Goal: Transaction & Acquisition: Obtain resource

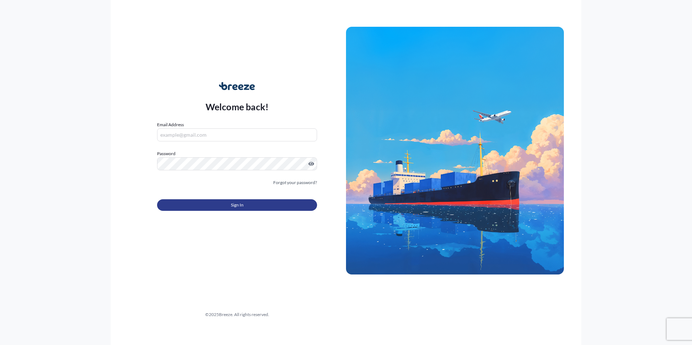
type input "[PERSON_NAME][EMAIL_ADDRESS][PERSON_NAME][DOMAIN_NAME]"
click at [249, 206] on button "Sign In" at bounding box center [237, 205] width 160 height 12
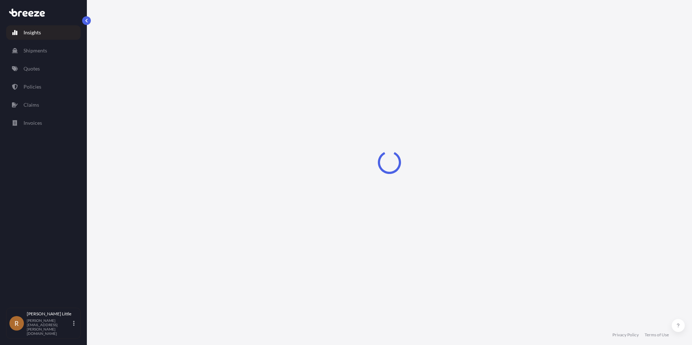
select select "2025"
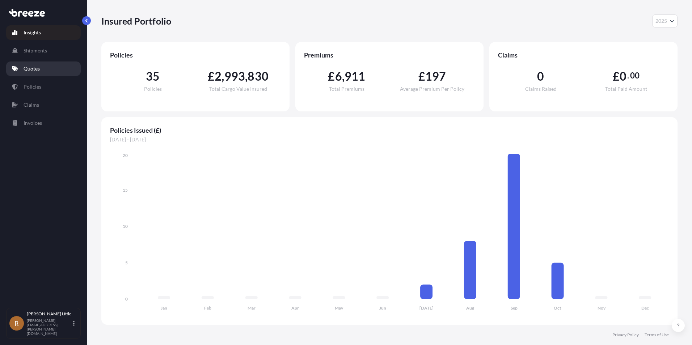
click at [28, 70] on p "Quotes" at bounding box center [32, 68] width 16 height 7
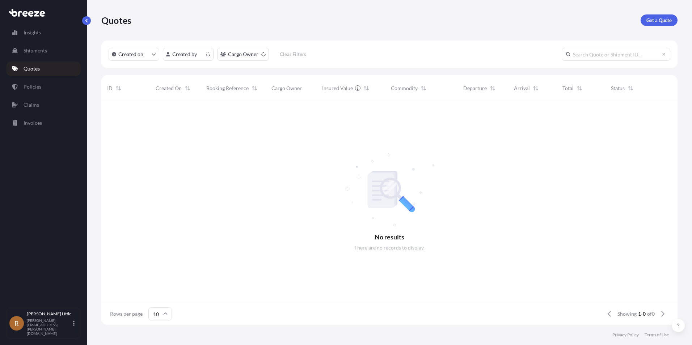
scroll to position [6, 6]
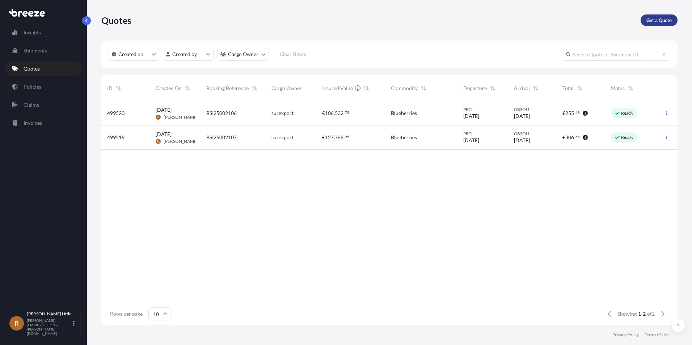
click at [659, 21] on p "Get a Quote" at bounding box center [658, 20] width 25 height 7
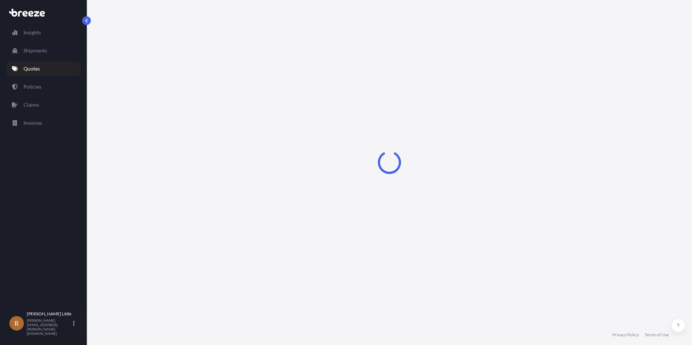
select select "Sea"
select select "1"
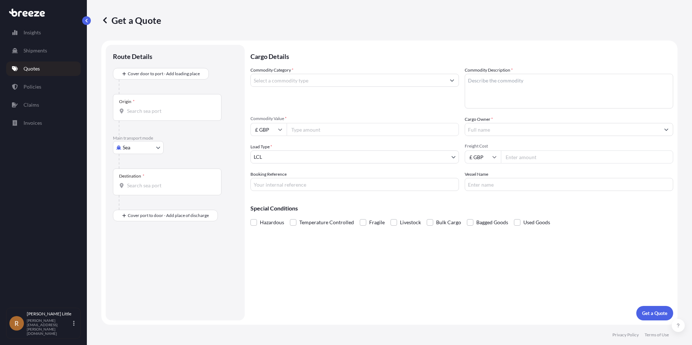
click at [165, 105] on div "Origin *" at bounding box center [167, 107] width 109 height 27
click at [165, 107] on input "Origin *" at bounding box center [169, 110] width 85 height 7
click at [178, 131] on div "PECLL - [GEOGRAPHIC_DATA] , [GEOGRAPHIC_DATA]" at bounding box center [185, 135] width 138 height 17
type input "PECLL - [GEOGRAPHIC_DATA], [GEOGRAPHIC_DATA]"
click at [146, 185] on div "Destination *" at bounding box center [167, 185] width 109 height 27
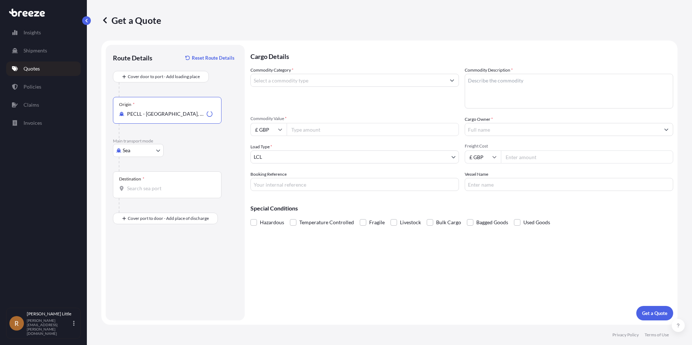
click at [146, 185] on input "Destination *" at bounding box center [169, 188] width 85 height 7
type input "GBLGP - [GEOGRAPHIC_DATA], [GEOGRAPHIC_DATA]"
click at [139, 263] on div "Place of Discharge" at bounding box center [167, 253] width 109 height 27
click at [139, 261] on input "Place of Discharge" at bounding box center [169, 257] width 85 height 7
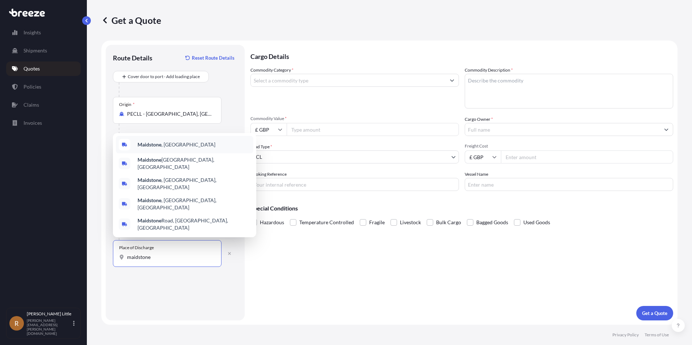
click at [170, 148] on span "Maidstone , [GEOGRAPHIC_DATA]" at bounding box center [177, 144] width 78 height 7
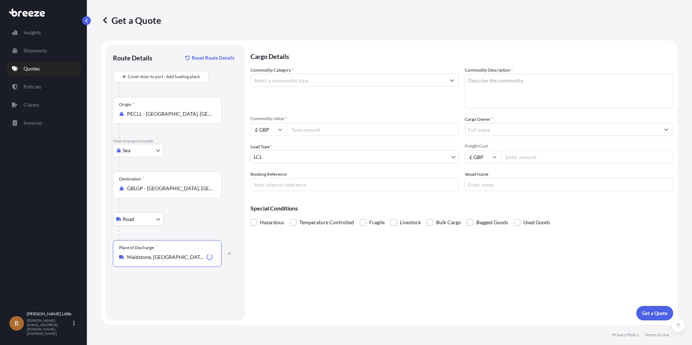
type input "Maidstone, [GEOGRAPHIC_DATA]"
click at [315, 80] on input "Commodity Category *" at bounding box center [348, 80] width 195 height 13
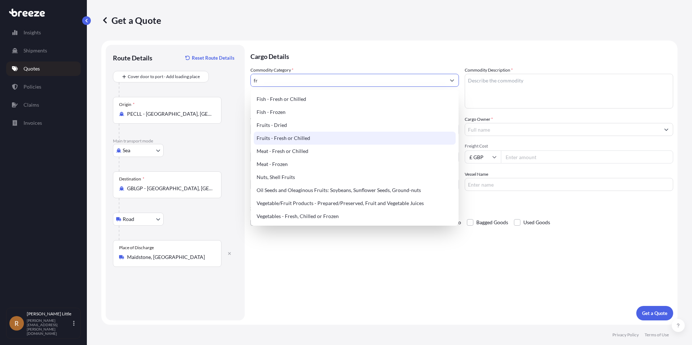
click at [300, 135] on div "Fruits - Fresh or Chilled" at bounding box center [355, 138] width 202 height 13
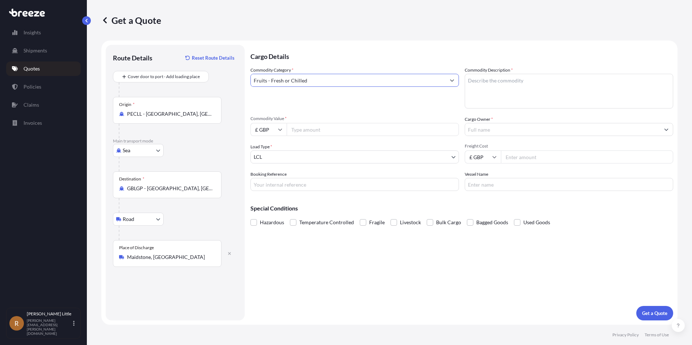
type input "Fruits - Fresh or Chilled"
click at [492, 88] on textarea "Commodity Description *" at bounding box center [569, 91] width 208 height 35
type textarea "Blueberries"
click at [275, 130] on input "£ GBP" at bounding box center [268, 129] width 36 height 13
click at [271, 152] on div "€ EUR" at bounding box center [268, 150] width 30 height 14
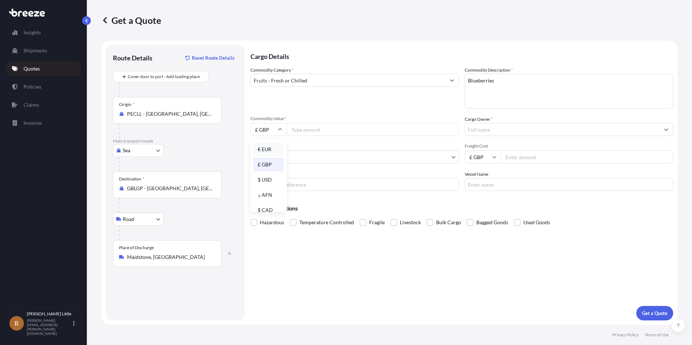
type input "€ EUR"
click at [343, 132] on input "Commodity Value *" at bounding box center [373, 129] width 172 height 13
type input "73710.00"
click at [518, 131] on input "Cargo Owner *" at bounding box center [562, 129] width 195 height 13
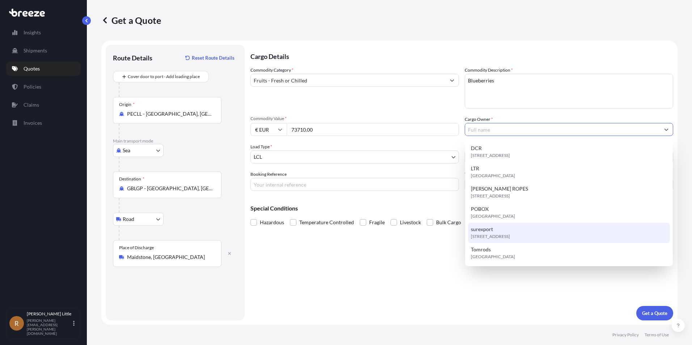
click at [505, 227] on div "[STREET_ADDRESS]" at bounding box center [569, 233] width 202 height 20
type input "surexport"
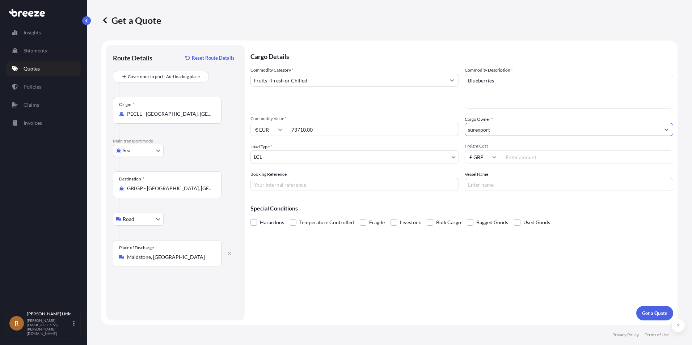
click at [283, 155] on body "6 options available. Insights Shipments Quotes Policies Claims Invoices R [PERS…" at bounding box center [346, 172] width 692 height 345
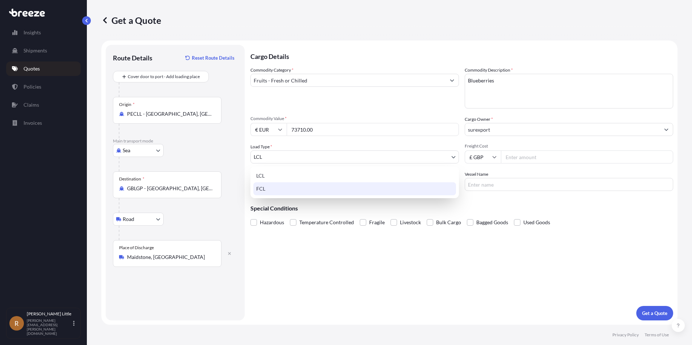
click at [273, 186] on div "FCL" at bounding box center [354, 188] width 203 height 13
select select "2"
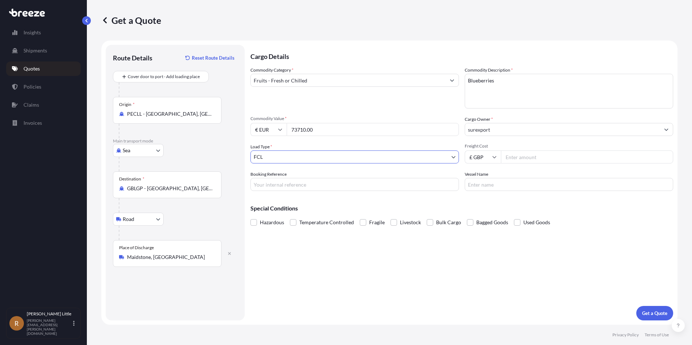
click at [491, 157] on input "£ GBP" at bounding box center [483, 157] width 36 height 13
drag, startPoint x: 478, startPoint y: 206, endPoint x: 496, endPoint y: 187, distance: 25.6
click at [478, 207] on div "$ USD" at bounding box center [483, 208] width 30 height 14
type input "$ USD"
click at [522, 158] on input "Freight Cost" at bounding box center [587, 157] width 172 height 13
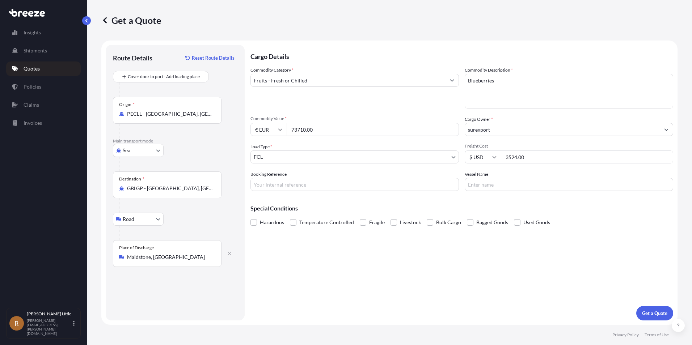
type input "3524.00"
click at [311, 183] on input "Booking Reference" at bounding box center [354, 184] width 208 height 13
type input "BSI25002257"
click at [500, 185] on input "Vessel Name" at bounding box center [569, 184] width 208 height 13
type input "X"
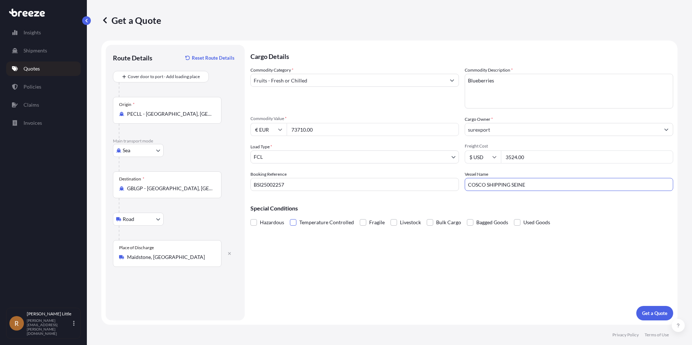
type input "COSCO SHIPPING SEINE"
click at [295, 223] on span at bounding box center [293, 222] width 7 height 7
click at [290, 217] on input "Temperature Controlled" at bounding box center [290, 217] width 0 height 0
click at [524, 287] on div "Cargo Details Commodity Category * Fruits - Fresh or Chilled Commodity Descript…" at bounding box center [461, 183] width 423 height 276
click at [660, 315] on p "Get a Quote" at bounding box center [654, 313] width 25 height 7
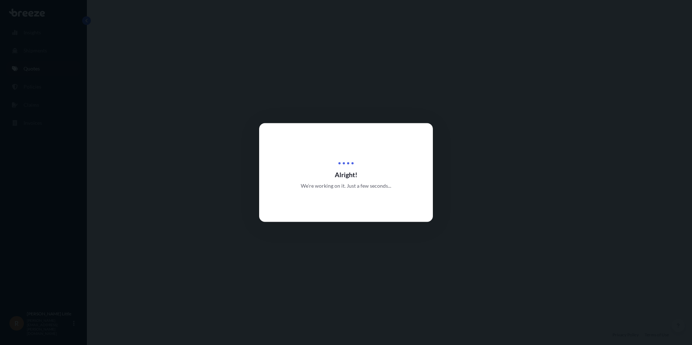
select select "Sea"
select select "Road"
select select "2"
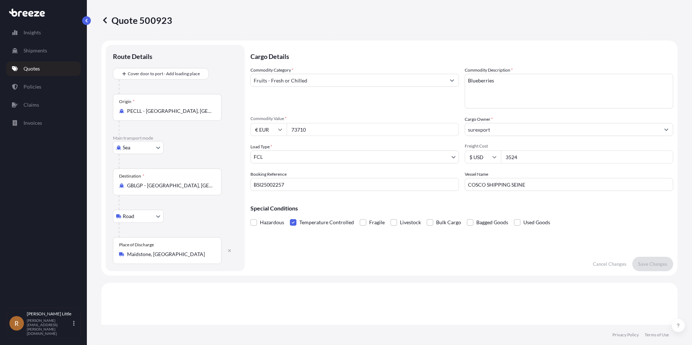
click at [45, 73] on link "Quotes" at bounding box center [43, 69] width 75 height 14
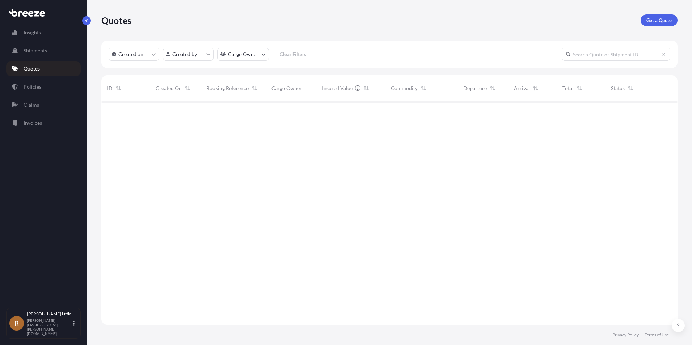
scroll to position [222, 571]
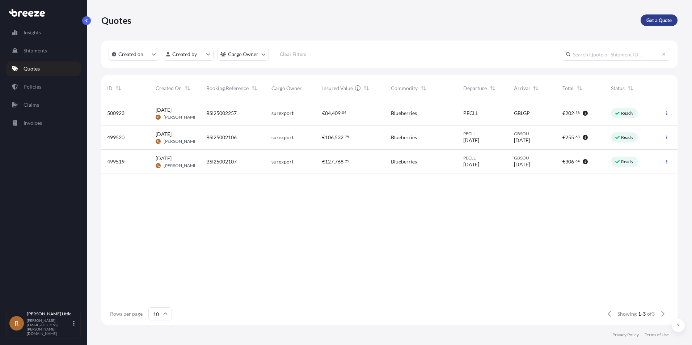
click at [658, 22] on p "Get a Quote" at bounding box center [658, 20] width 25 height 7
select select "Sea"
select select "1"
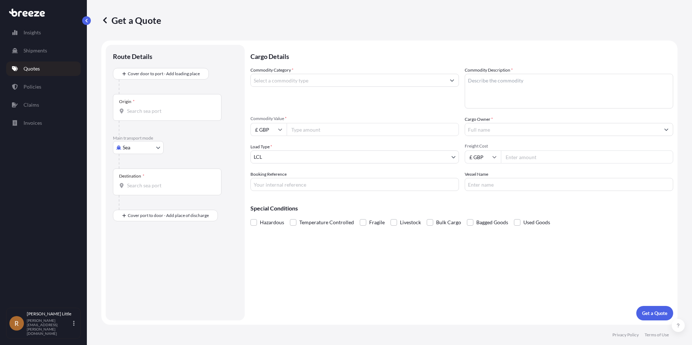
click at [130, 107] on div "Origin *" at bounding box center [167, 107] width 109 height 27
click at [130, 107] on input "Origin *" at bounding box center [169, 110] width 85 height 7
click at [156, 140] on div "PECLL - [GEOGRAPHIC_DATA] , [GEOGRAPHIC_DATA]" at bounding box center [185, 135] width 138 height 17
type input "PECLL - [GEOGRAPHIC_DATA], [GEOGRAPHIC_DATA]"
click at [146, 189] on input "Destination *" at bounding box center [169, 188] width 85 height 7
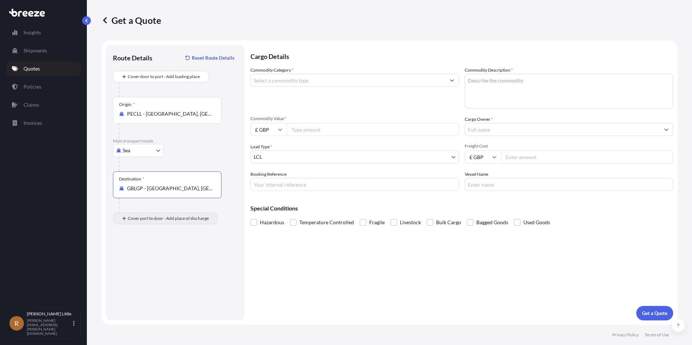
type input "GBLGP - [GEOGRAPHIC_DATA], [GEOGRAPHIC_DATA]"
click at [138, 262] on div "Place of Discharge" at bounding box center [167, 253] width 109 height 27
click at [138, 261] on input "Place of Discharge" at bounding box center [169, 257] width 85 height 7
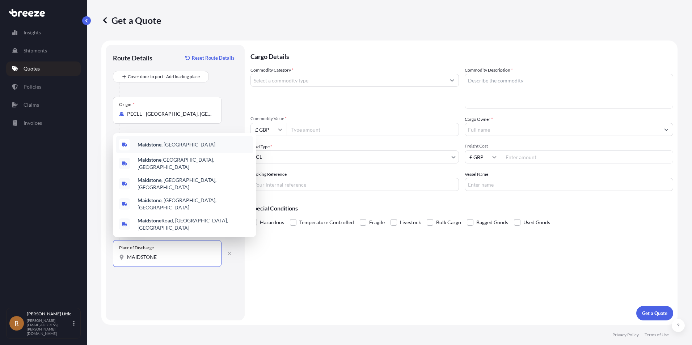
click at [157, 148] on b "Maidstone" at bounding box center [150, 145] width 24 height 6
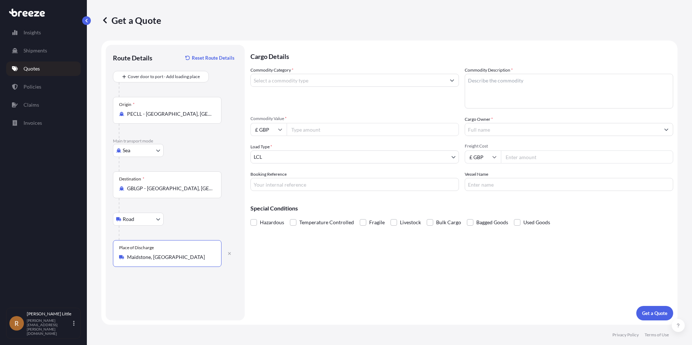
type input "Maidstone, [GEOGRAPHIC_DATA]"
click at [311, 82] on input "Commodity Category *" at bounding box center [348, 80] width 195 height 13
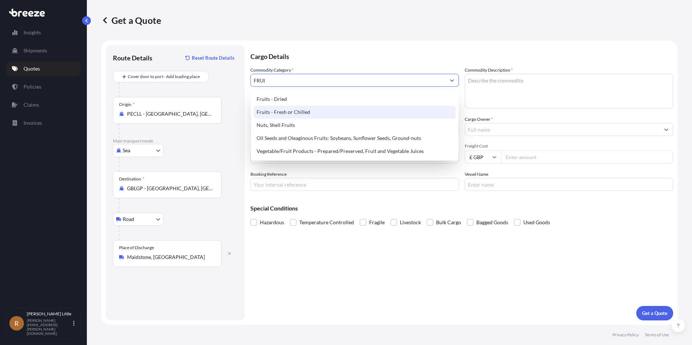
click at [333, 110] on div "Fruits - Fresh or Chilled" at bounding box center [355, 112] width 202 height 13
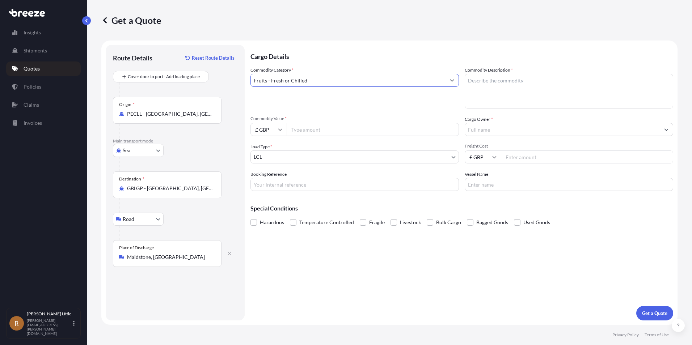
type input "Fruits - Fresh or Chilled"
click at [496, 77] on textarea "Commodity Description *" at bounding box center [569, 91] width 208 height 35
type textarea "b"
type textarea "Blueberries"
click at [278, 128] on icon at bounding box center [280, 129] width 4 height 4
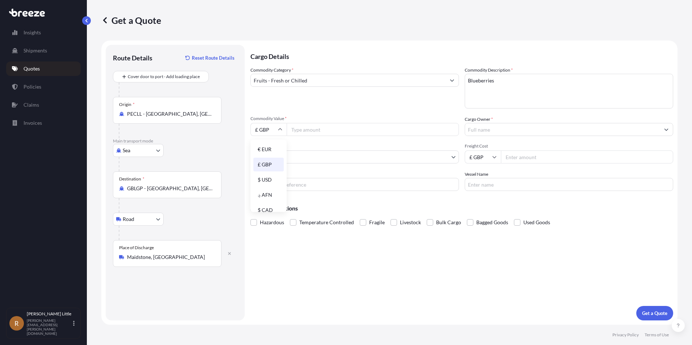
drag, startPoint x: 270, startPoint y: 150, endPoint x: 304, endPoint y: 135, distance: 36.9
click at [271, 148] on div "€ EUR" at bounding box center [268, 150] width 30 height 14
type input "€ EUR"
click at [321, 124] on input "Commodity Value *" at bounding box center [373, 129] width 172 height 13
type input "112320.00"
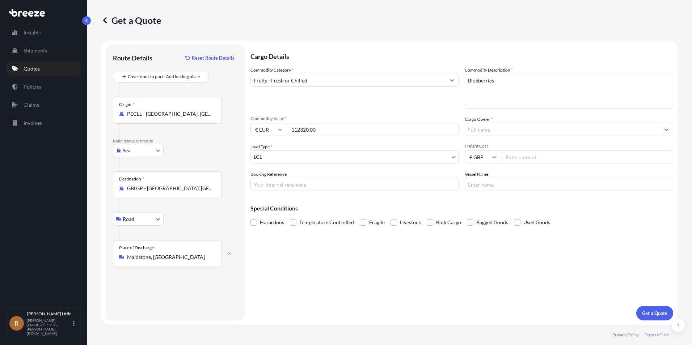
click at [506, 126] on input "Cargo Owner *" at bounding box center [562, 129] width 195 height 13
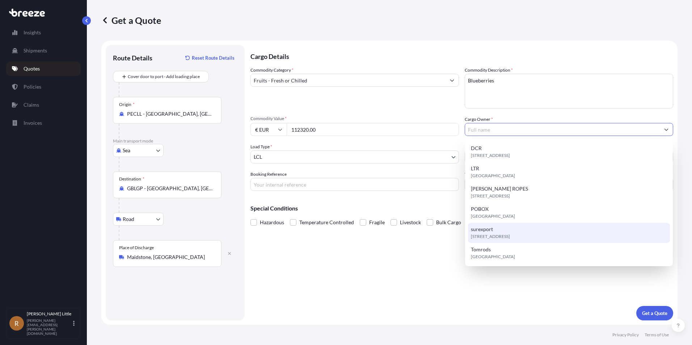
click at [509, 232] on div "[STREET_ADDRESS]" at bounding box center [569, 233] width 202 height 20
type input "surexport"
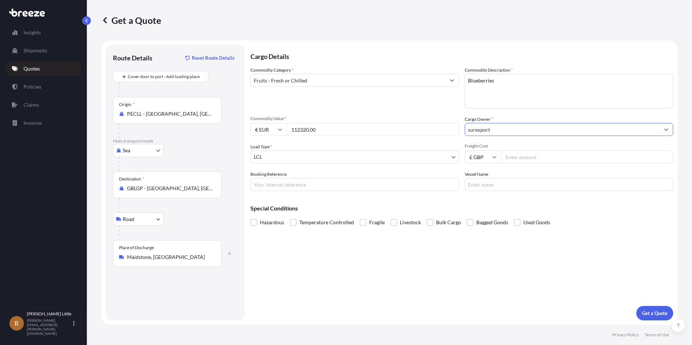
click at [331, 154] on body "6 options available. Insights Shipments Quotes Policies Claims Invoices R [PERS…" at bounding box center [346, 172] width 692 height 345
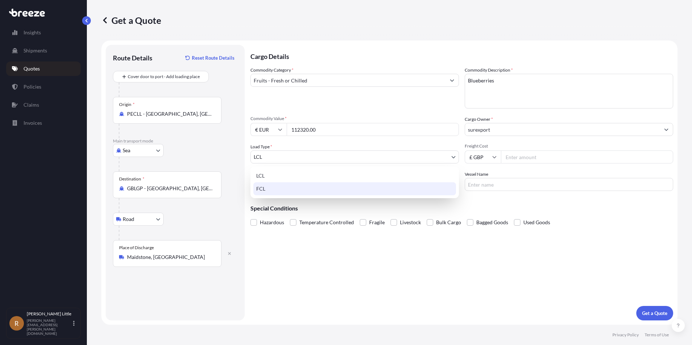
click at [286, 191] on div "FCL" at bounding box center [354, 188] width 203 height 13
select select "2"
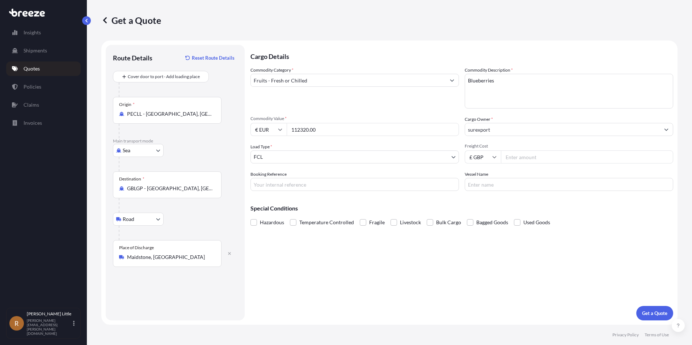
click at [485, 158] on input "£ GBP" at bounding box center [483, 157] width 36 height 13
click at [484, 208] on div "$ USD" at bounding box center [483, 208] width 30 height 14
type input "$ USD"
click at [512, 160] on input "Freight Cost" at bounding box center [587, 157] width 172 height 13
type input "3524.00"
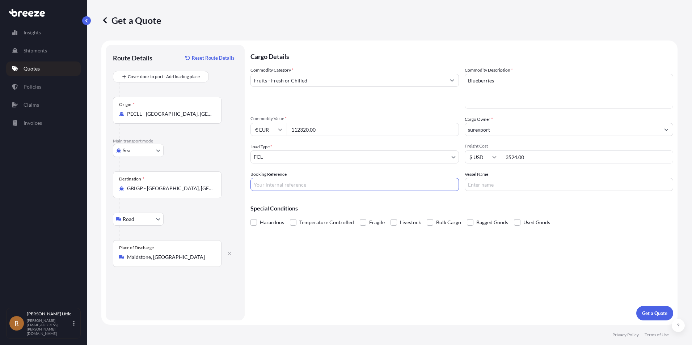
click at [357, 182] on input "Booking Reference" at bounding box center [354, 184] width 208 height 13
type input "BSI25002258"
click at [503, 184] on input "Vessel Name" at bounding box center [569, 184] width 208 height 13
type input "COSCO SHIPPING SEINE"
click at [293, 225] on span at bounding box center [293, 222] width 7 height 7
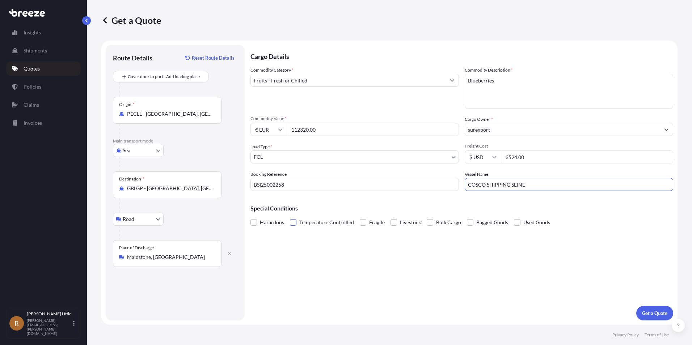
click at [290, 217] on input "Temperature Controlled" at bounding box center [290, 217] width 0 height 0
click at [650, 313] on p "Get a Quote" at bounding box center [654, 313] width 25 height 7
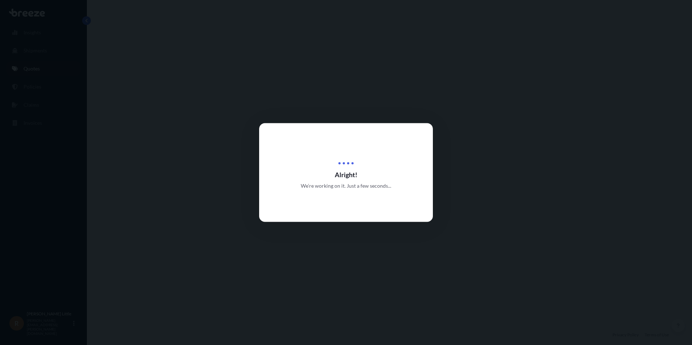
select select "Sea"
select select "Road"
select select "2"
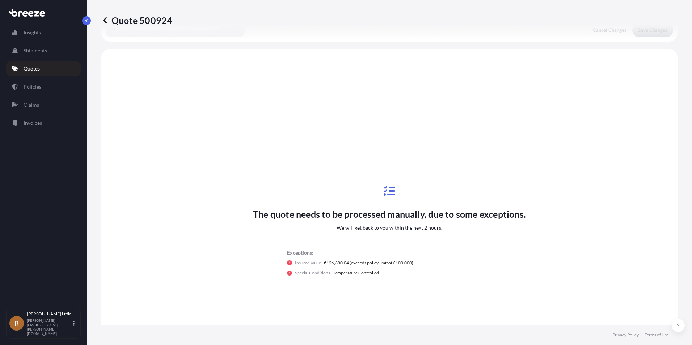
scroll to position [247, 0]
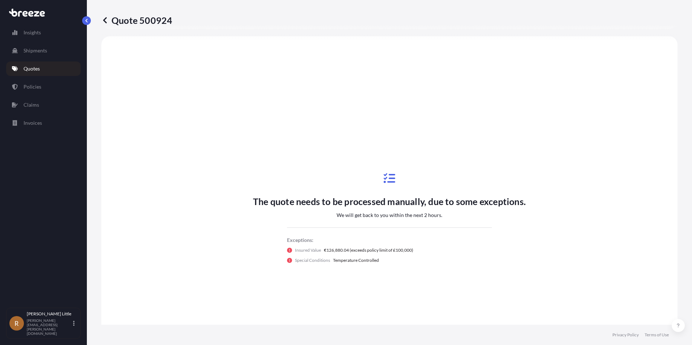
click at [42, 69] on link "Quotes" at bounding box center [43, 69] width 75 height 14
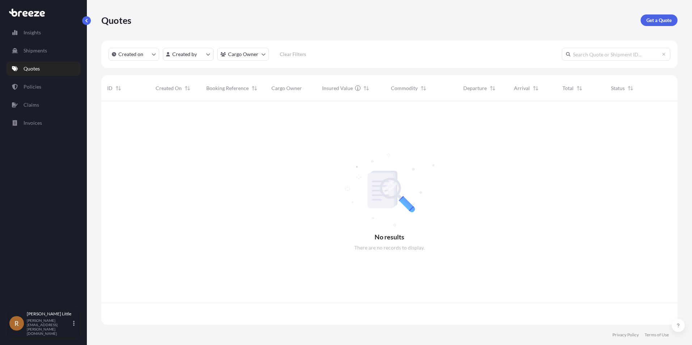
scroll to position [222, 571]
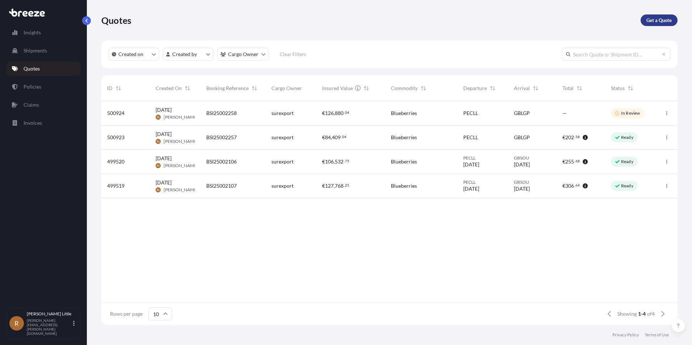
click at [654, 25] on link "Get a Quote" at bounding box center [659, 20] width 37 height 12
select select "Sea"
select select "1"
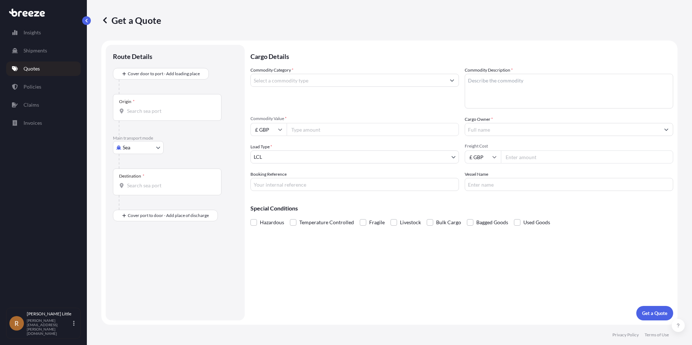
click at [152, 111] on input "Origin *" at bounding box center [169, 110] width 85 height 7
click at [150, 137] on span "PECLL - [GEOGRAPHIC_DATA] , [GEOGRAPHIC_DATA]" at bounding box center [181, 135] width 86 height 7
type input "PECLL - [GEOGRAPHIC_DATA], [GEOGRAPHIC_DATA]"
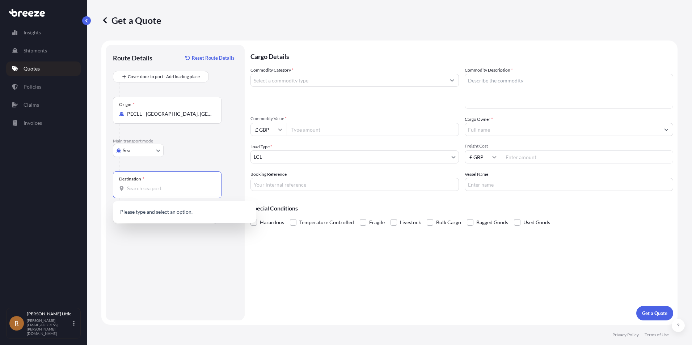
click at [134, 190] on input "Destination *" at bounding box center [169, 188] width 85 height 7
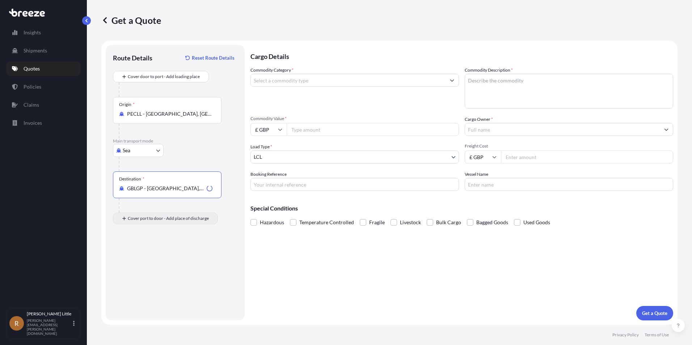
type input "GBLGP - [GEOGRAPHIC_DATA], [GEOGRAPHIC_DATA]"
click at [156, 262] on div "Place of Discharge" at bounding box center [167, 253] width 109 height 27
click at [156, 261] on input "Place of Discharge" at bounding box center [169, 257] width 85 height 7
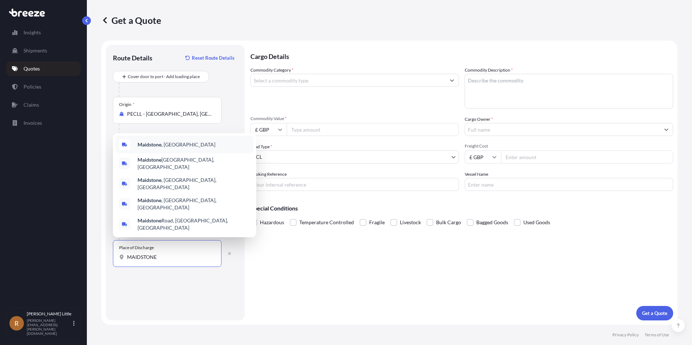
click at [158, 153] on div "Maidstone , [GEOGRAPHIC_DATA]" at bounding box center [185, 144] width 138 height 17
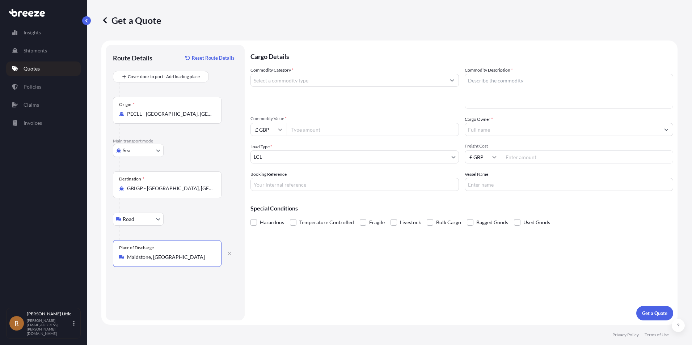
type input "Maidstone, [GEOGRAPHIC_DATA]"
click at [300, 83] on input "Commodity Category *" at bounding box center [348, 80] width 195 height 13
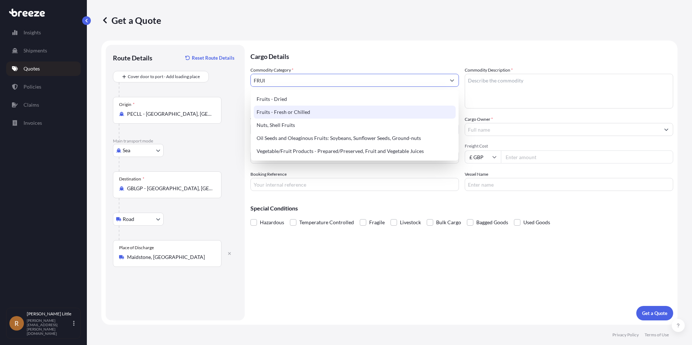
click at [295, 111] on div "Fruits - Fresh or Chilled" at bounding box center [355, 112] width 202 height 13
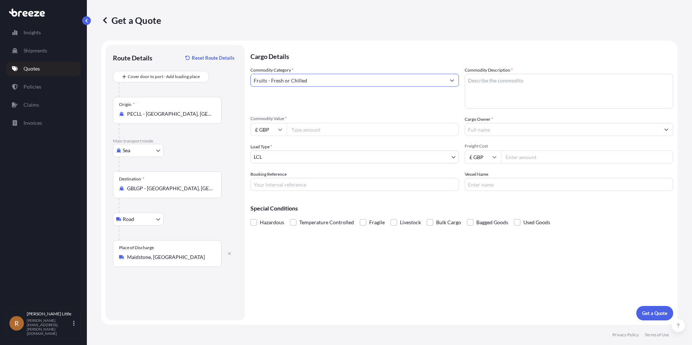
type input "Fruits - Fresh or Chilled"
click at [498, 82] on textarea "Commodity Description *" at bounding box center [569, 91] width 208 height 35
type textarea "b"
type textarea "Blueberries"
click at [278, 130] on icon at bounding box center [280, 129] width 4 height 4
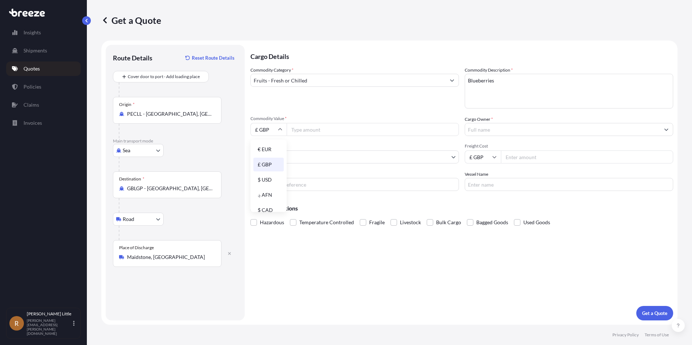
click at [271, 146] on div "€ EUR" at bounding box center [268, 150] width 30 height 14
type input "€ EUR"
click at [307, 130] on input "Commodity Value *" at bounding box center [373, 129] width 172 height 13
type input "112820.00"
click at [501, 131] on input "Cargo Owner *" at bounding box center [562, 129] width 195 height 13
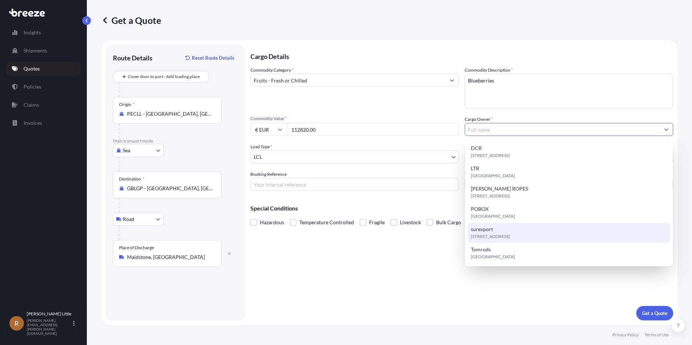
click at [496, 228] on div "[STREET_ADDRESS]" at bounding box center [569, 233] width 202 height 20
type input "surexport"
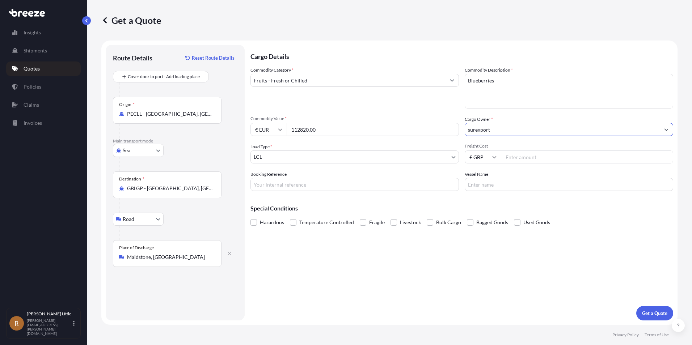
click at [321, 163] on body "6 options available. Insights Shipments Quotes Policies Claims Invoices R [PERS…" at bounding box center [346, 172] width 692 height 345
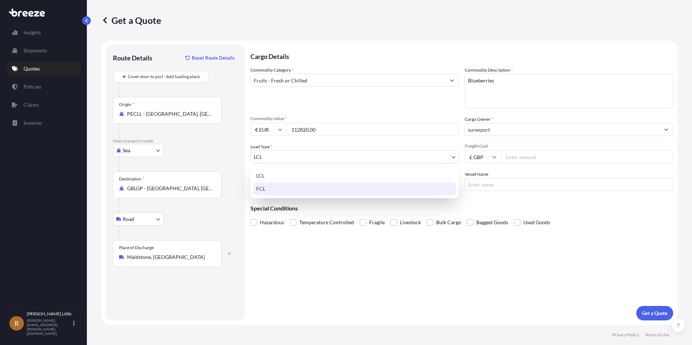
click at [298, 187] on div "FCL" at bounding box center [354, 188] width 203 height 13
select select "2"
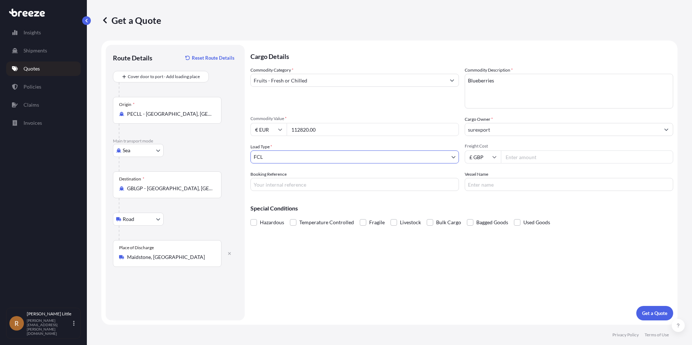
click at [491, 159] on input "£ GBP" at bounding box center [483, 157] width 36 height 13
drag, startPoint x: 482, startPoint y: 203, endPoint x: 507, endPoint y: 174, distance: 37.8
click at [483, 204] on div "$ USD" at bounding box center [483, 208] width 30 height 14
type input "$ USD"
click at [524, 162] on input "Freight Cost" at bounding box center [587, 157] width 172 height 13
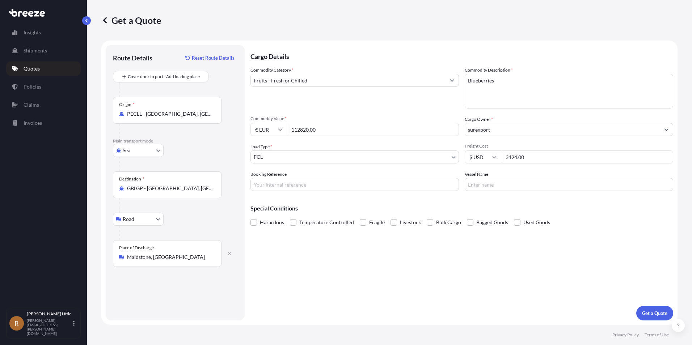
type input "3424.00"
click at [358, 184] on input "Booking Reference" at bounding box center [354, 184] width 208 height 13
type input "BSI25002259"
click at [492, 187] on input "Vessel Name" at bounding box center [569, 184] width 208 height 13
type input "COSCO SHIPPING SEINE"
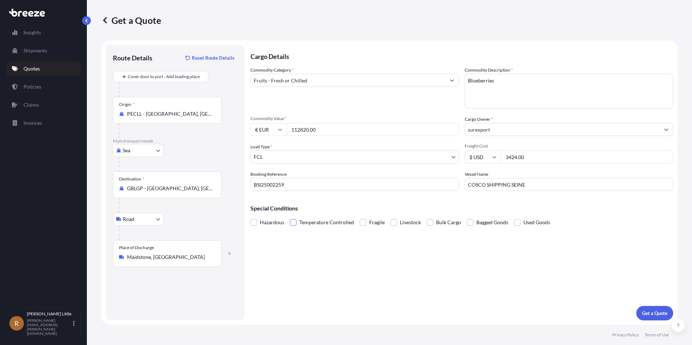
click at [293, 222] on span at bounding box center [293, 222] width 7 height 7
click at [290, 217] on input "Temperature Controlled" at bounding box center [290, 217] width 0 height 0
click at [655, 312] on p "Get a Quote" at bounding box center [654, 313] width 25 height 7
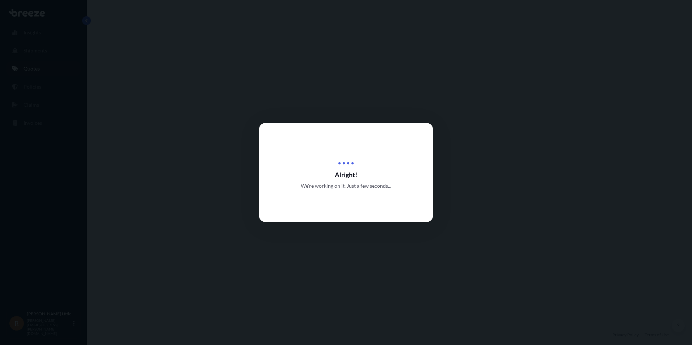
select select "Sea"
select select "Road"
select select "2"
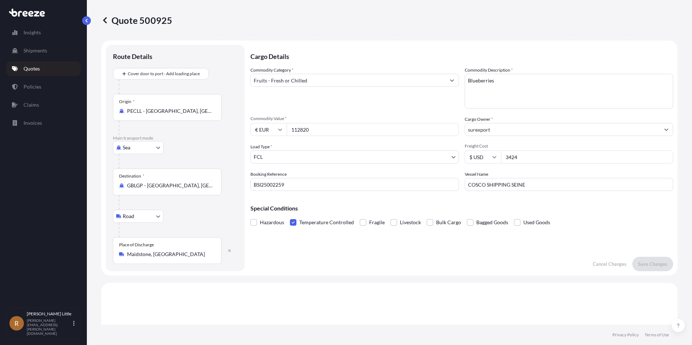
click at [33, 68] on p "Quotes" at bounding box center [32, 68] width 16 height 7
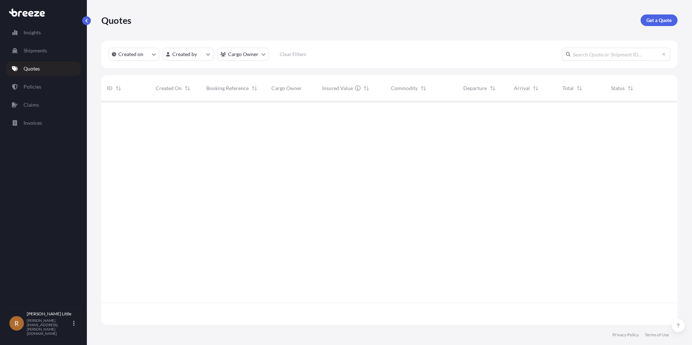
scroll to position [222, 571]
